Goal: Answer question/provide support: Share knowledge or assist other users

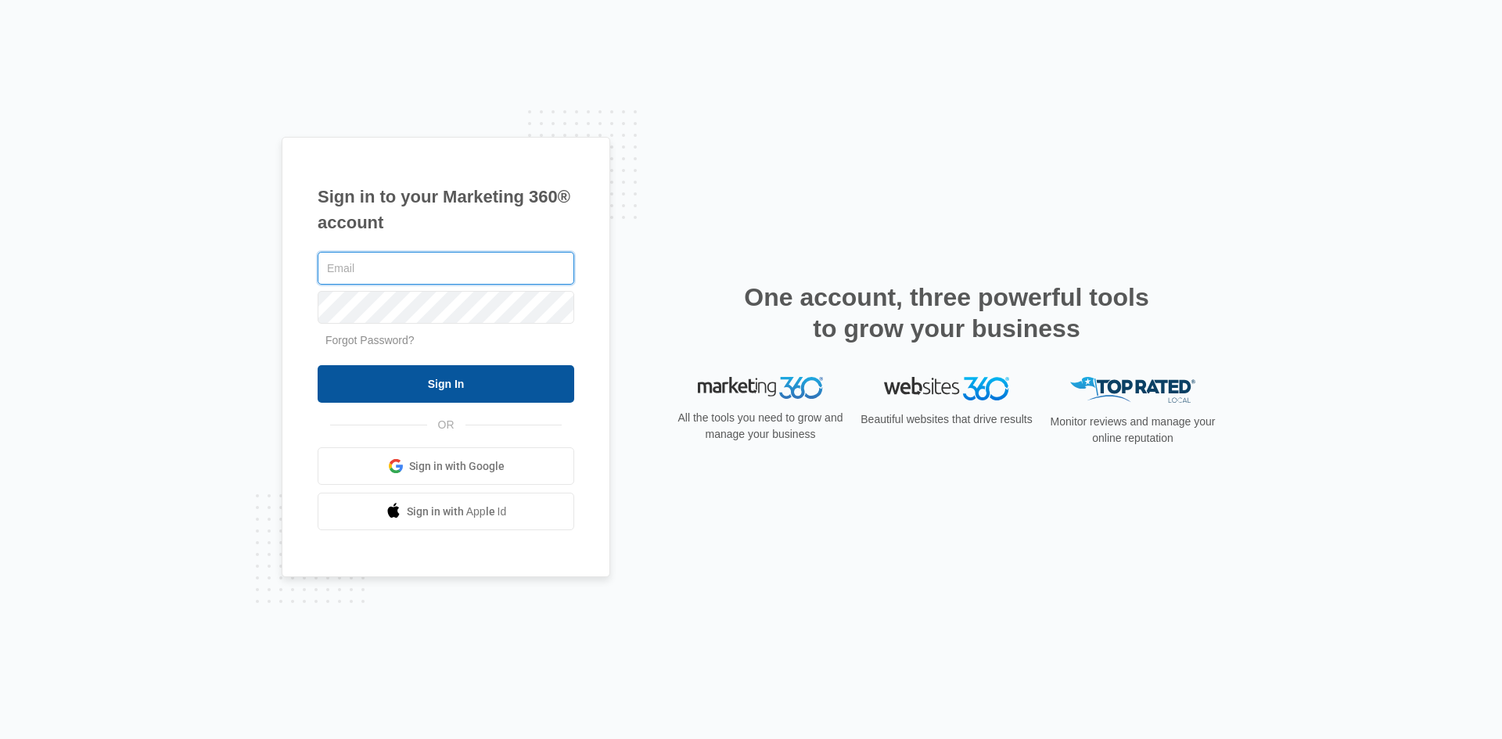
type input "[EMAIL_ADDRESS][DOMAIN_NAME]"
click at [411, 381] on input "Sign In" at bounding box center [446, 384] width 257 height 38
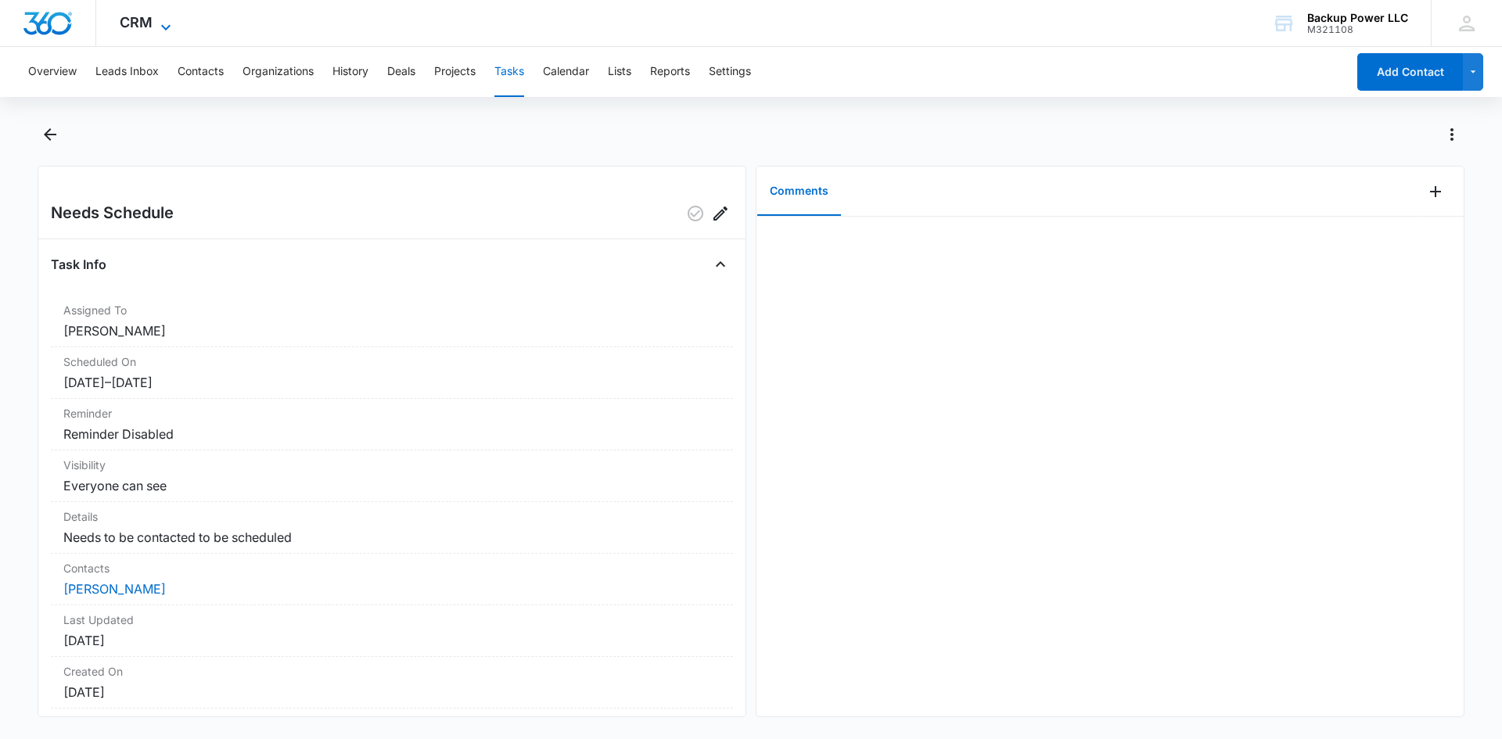
click at [164, 20] on icon at bounding box center [165, 27] width 19 height 19
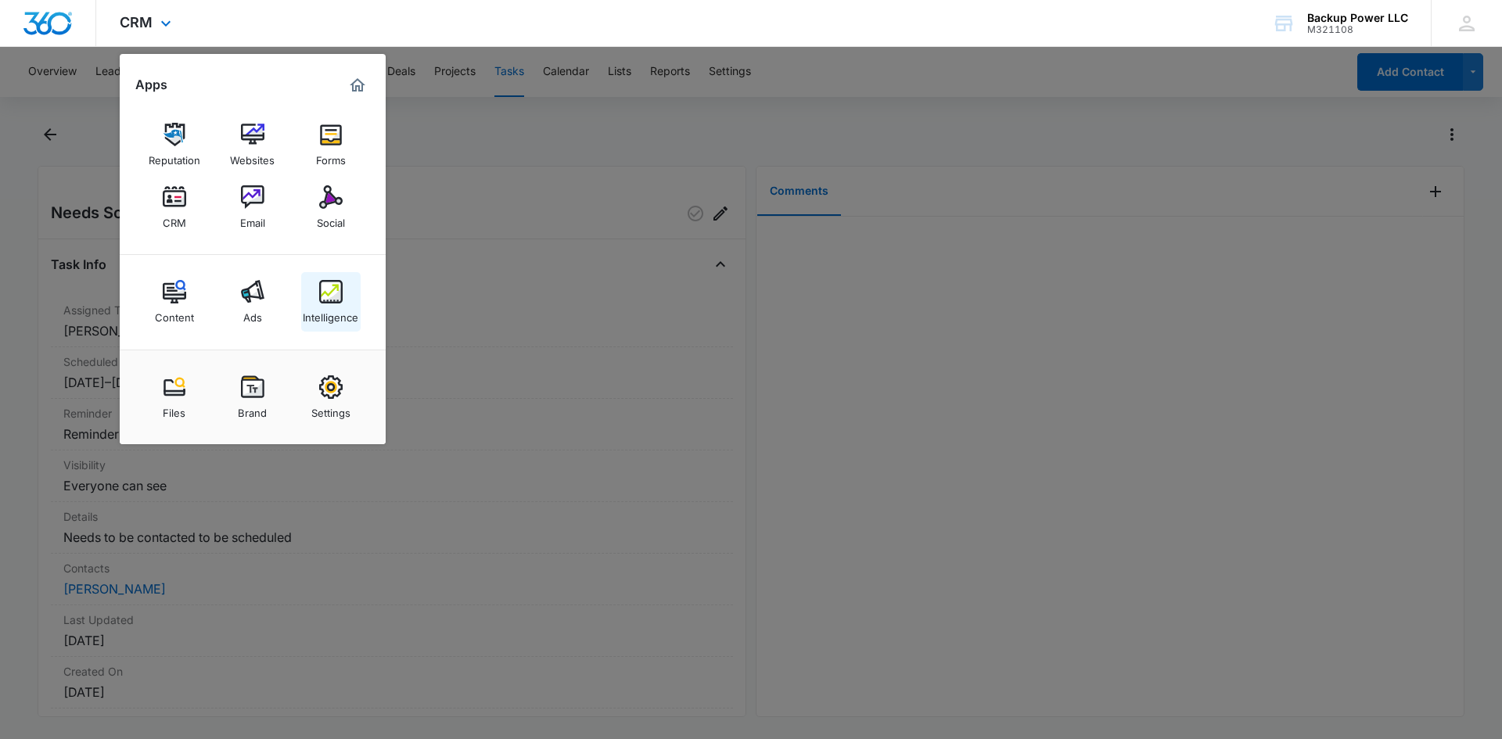
click at [329, 293] on img at bounding box center [330, 291] width 23 height 23
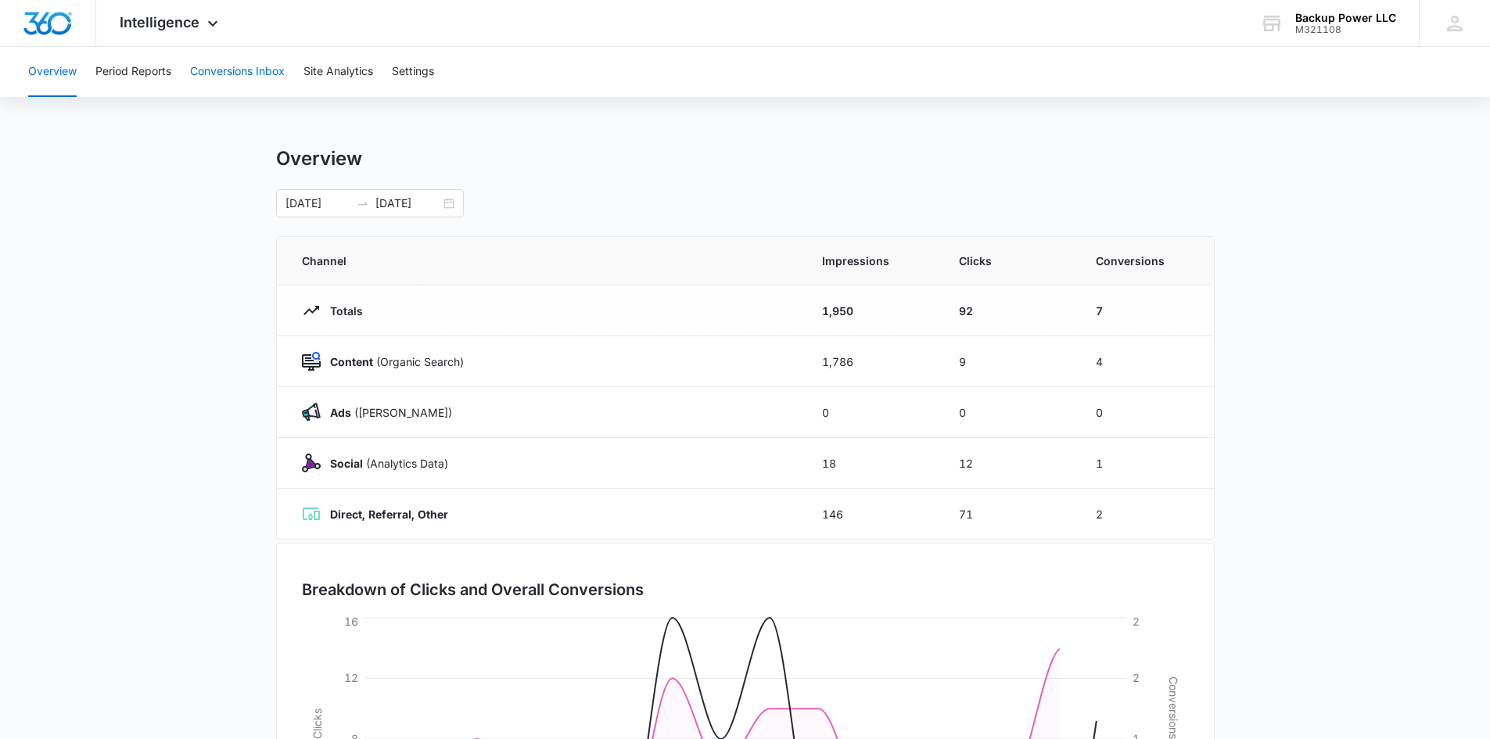
click at [246, 77] on button "Conversions Inbox" at bounding box center [237, 72] width 95 height 50
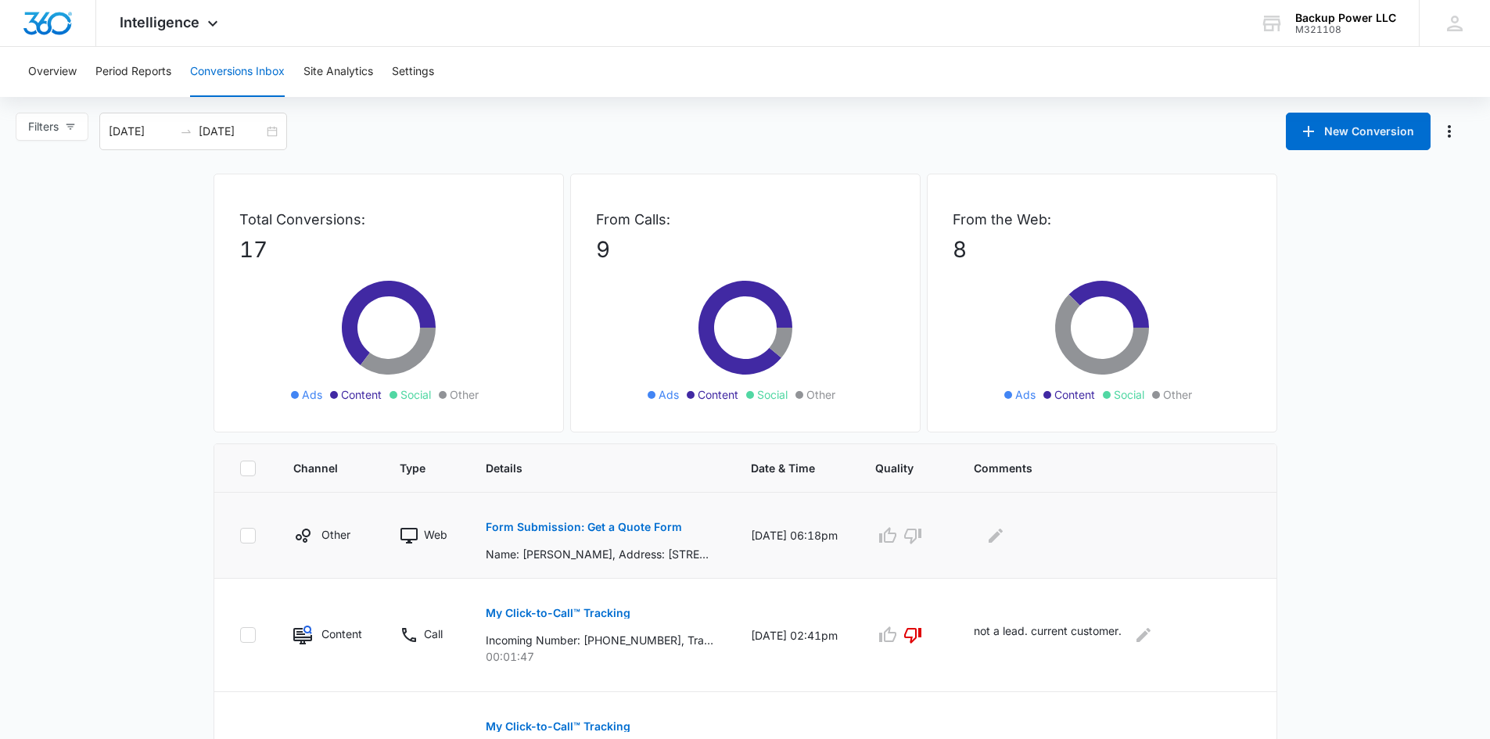
click at [543, 523] on p "Form Submission: Get a Quote Form" at bounding box center [584, 527] width 196 height 11
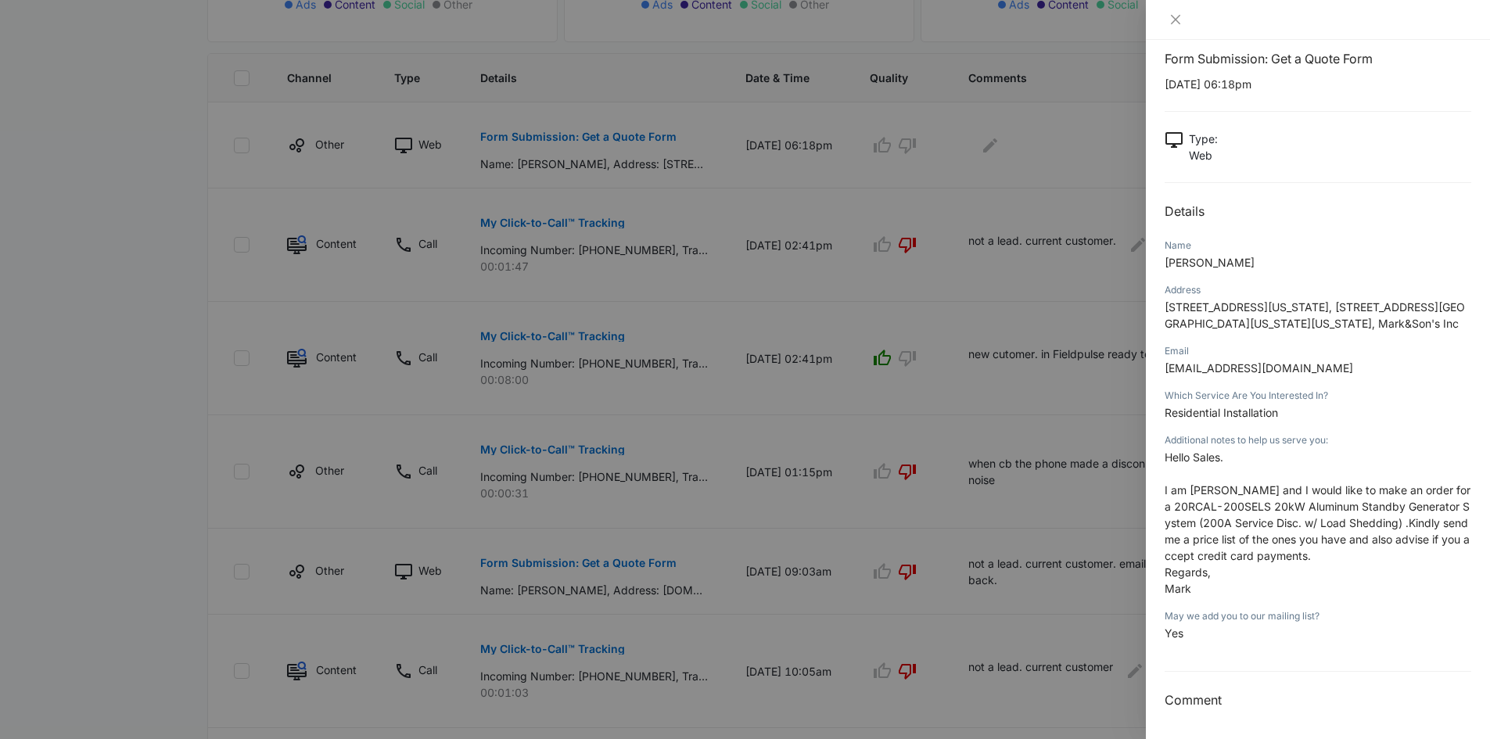
scroll to position [391, 0]
drag, startPoint x: 1308, startPoint y: 369, endPoint x: 1165, endPoint y: 371, distance: 143.9
click at [1165, 371] on p "[EMAIL_ADDRESS][DOMAIN_NAME]" at bounding box center [1318, 368] width 307 height 16
copy span "[EMAIL_ADDRESS][DOMAIN_NAME]"
drag, startPoint x: 829, startPoint y: 181, endPoint x: 849, endPoint y: 174, distance: 20.8
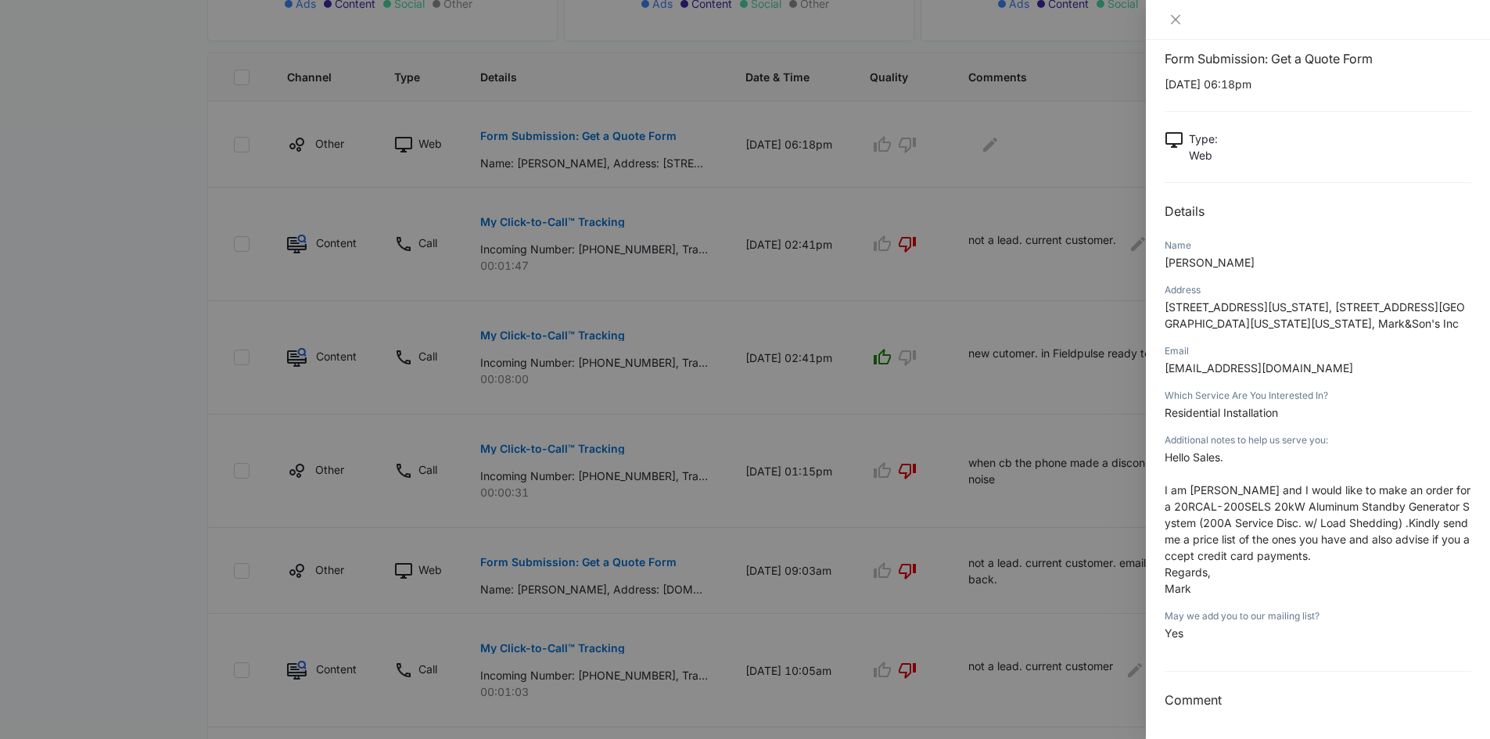
click at [829, 181] on div at bounding box center [745, 369] width 1490 height 739
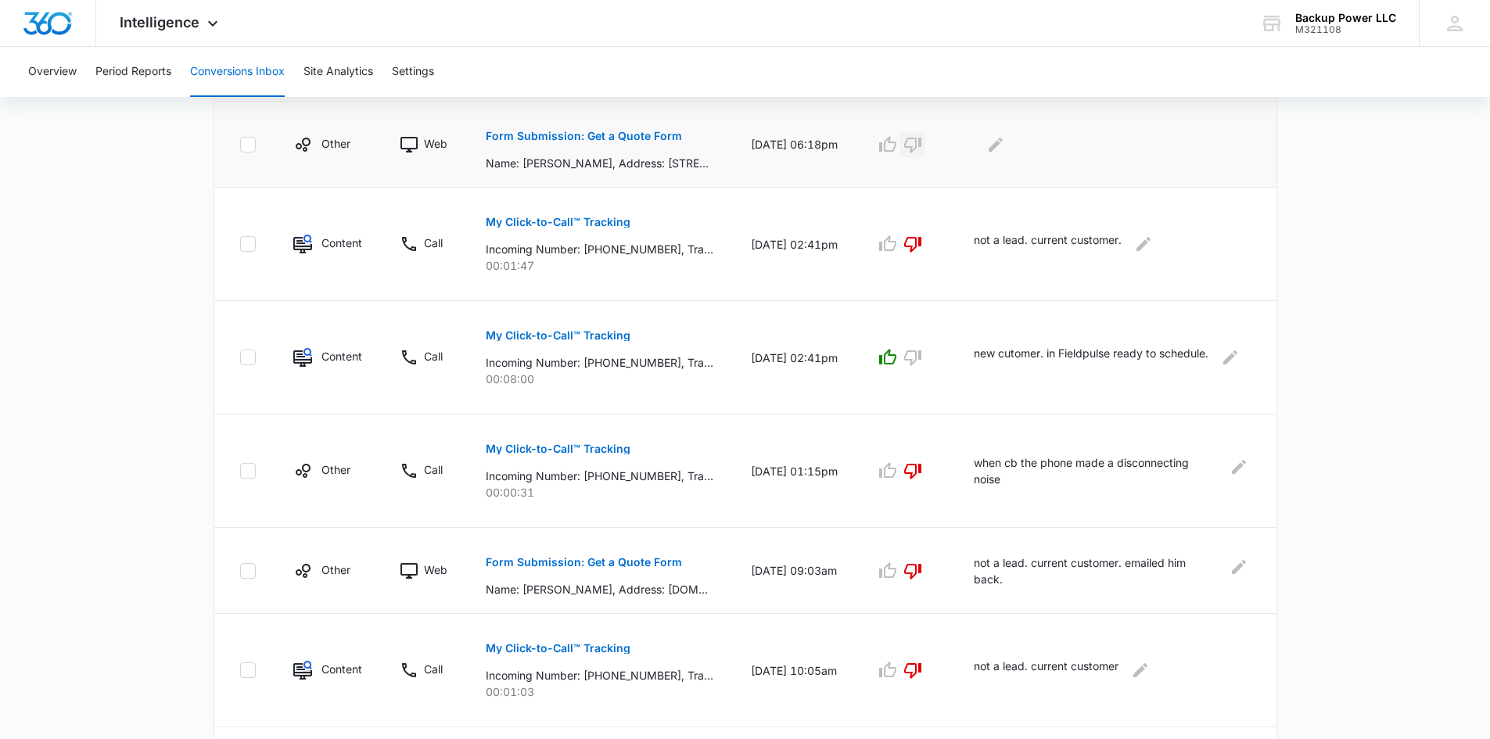
click at [922, 142] on icon "button" at bounding box center [912, 144] width 19 height 19
click at [1005, 149] on icon "Edit Comments" at bounding box center [995, 144] width 19 height 19
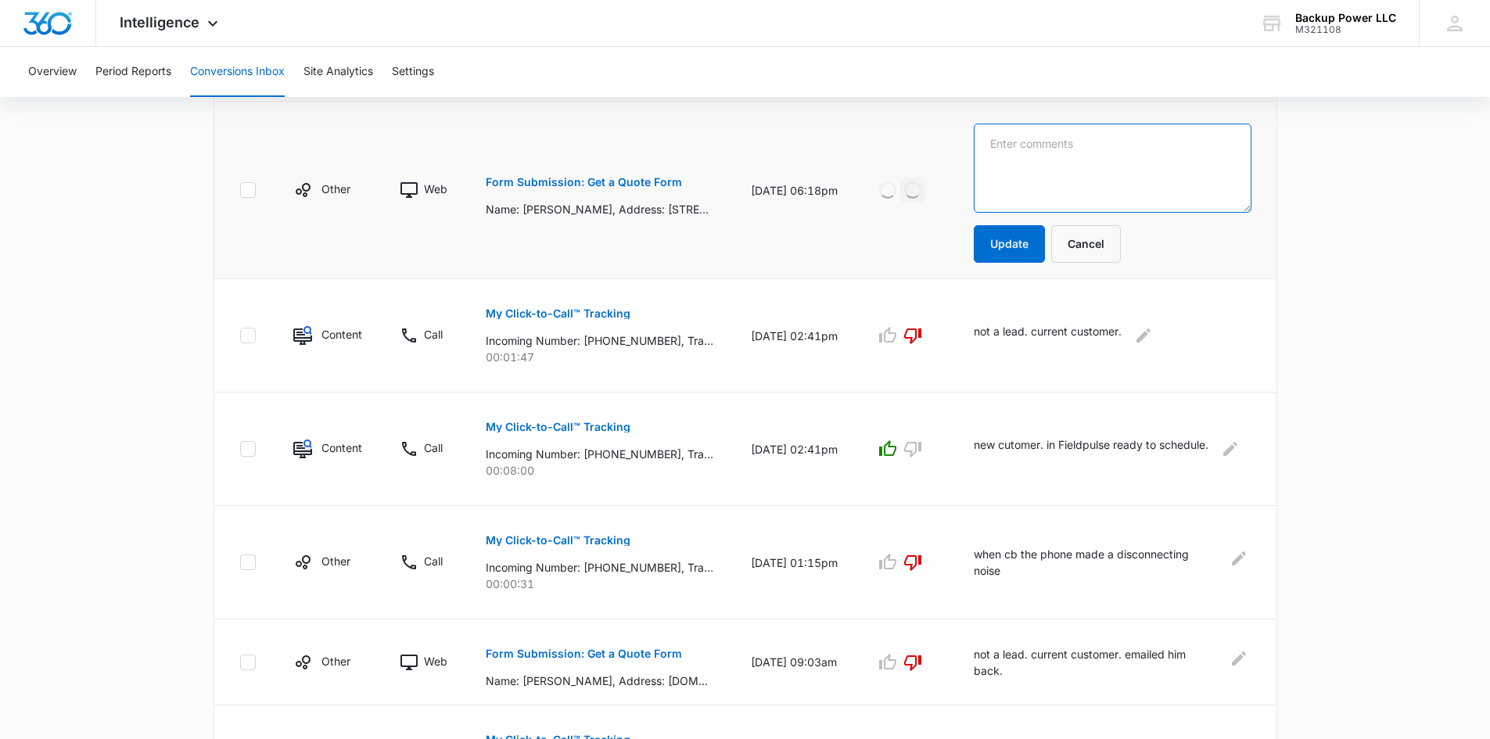
click at [1059, 160] on textarea at bounding box center [1112, 168] width 277 height 89
type textarea "out of state"
click at [1045, 230] on button "Update" at bounding box center [1009, 244] width 71 height 38
click at [573, 187] on p "Form Submission: Get a Quote Form" at bounding box center [584, 182] width 196 height 11
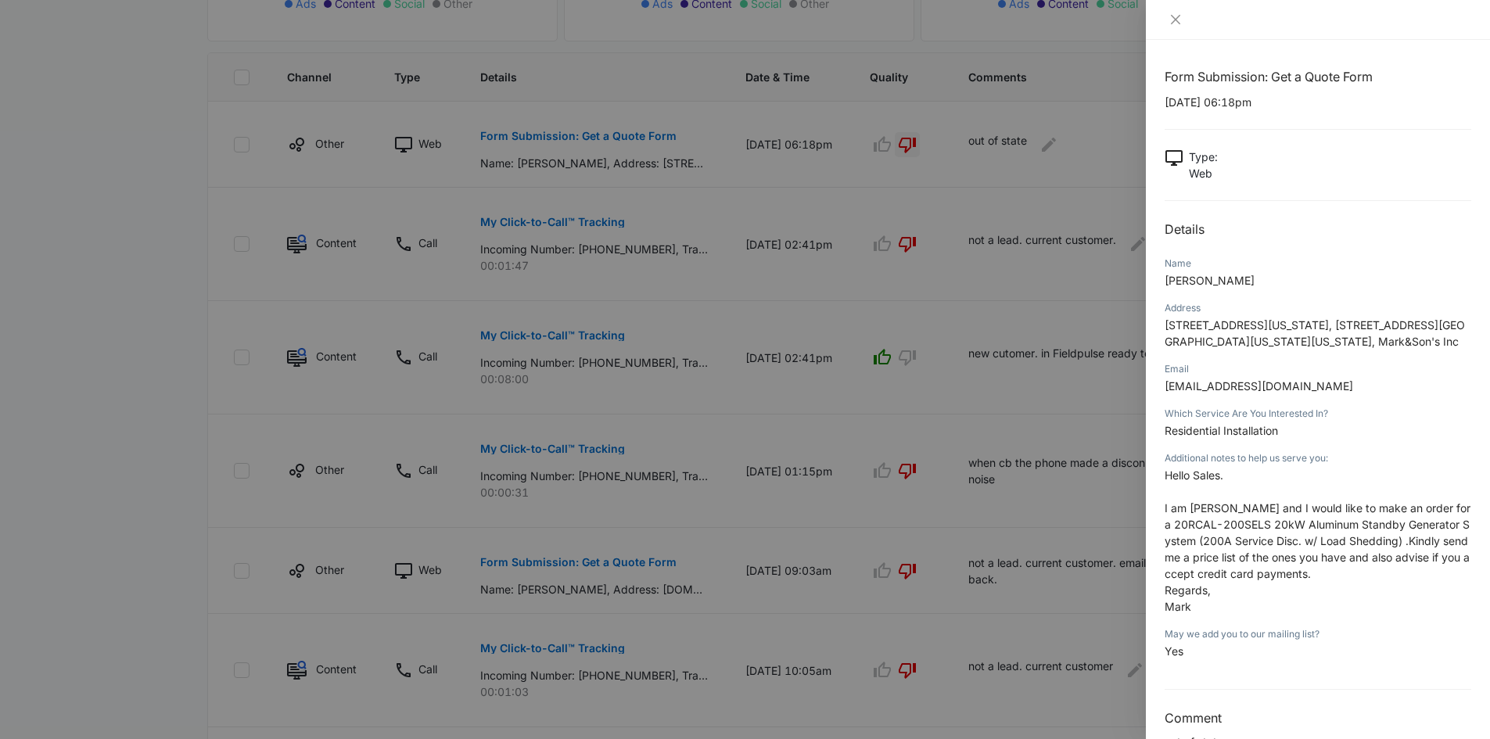
click at [979, 255] on div at bounding box center [745, 369] width 1490 height 739
